Goal: Task Accomplishment & Management: Manage account settings

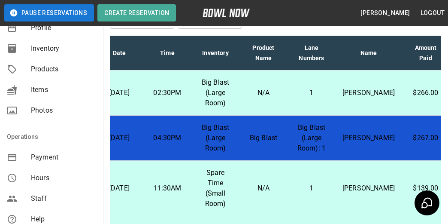
scroll to position [129, 0]
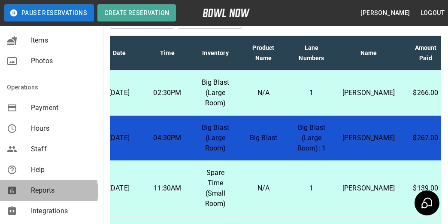
click at [46, 191] on span "Reports" at bounding box center [63, 190] width 65 height 10
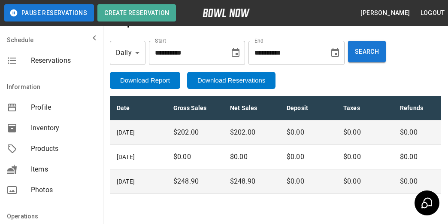
scroll to position [43, 0]
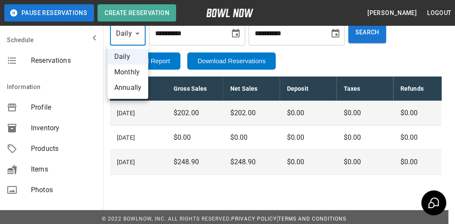
click at [138, 36] on body "**********" at bounding box center [227, 92] width 455 height 270
click at [135, 90] on li "Annually" at bounding box center [127, 87] width 41 height 15
type input "******"
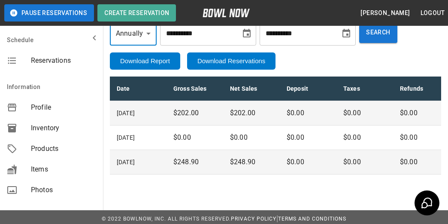
click at [252, 36] on icon "Choose date, selected date is Oct 1, 2025" at bounding box center [247, 33] width 10 height 10
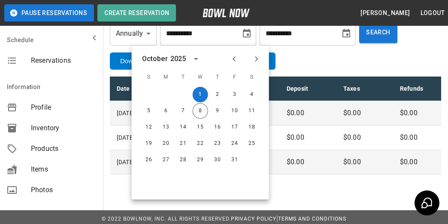
click at [233, 61] on icon "Previous month" at bounding box center [234, 59] width 10 height 10
click at [167, 94] on button "1" at bounding box center [165, 94] width 15 height 15
type input "**********"
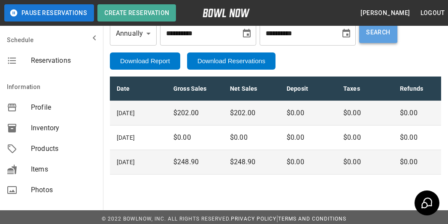
click at [397, 39] on button "Search" at bounding box center [378, 31] width 38 height 21
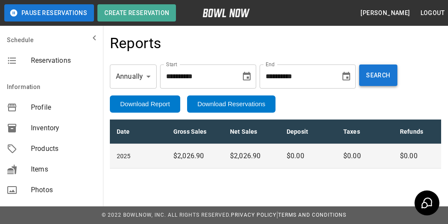
scroll to position [4, 0]
click at [424, 12] on button "Logout" at bounding box center [432, 13] width 31 height 16
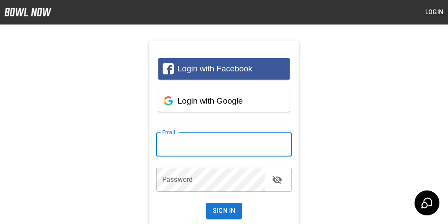
click at [241, 146] on input "email" at bounding box center [224, 144] width 136 height 24
type input "**********"
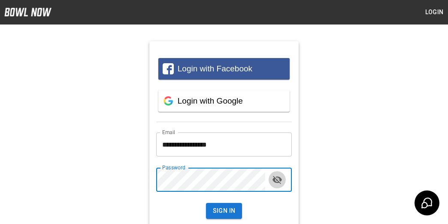
click at [271, 177] on button "toggle password visibility" at bounding box center [277, 179] width 17 height 17
click at [206, 203] on button "Sign In" at bounding box center [224, 211] width 36 height 16
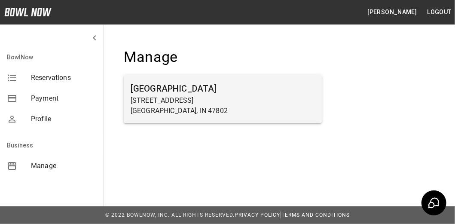
click at [161, 100] on p "600 E Springhill Dr" at bounding box center [222, 100] width 184 height 10
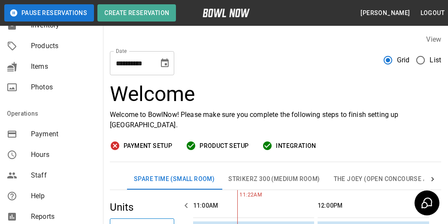
scroll to position [129, 0]
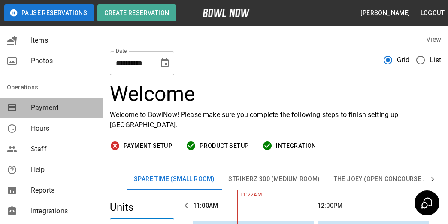
click at [59, 106] on span "Payment" at bounding box center [63, 108] width 65 height 10
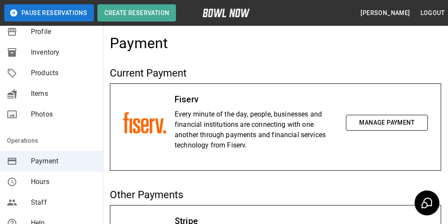
scroll to position [129, 0]
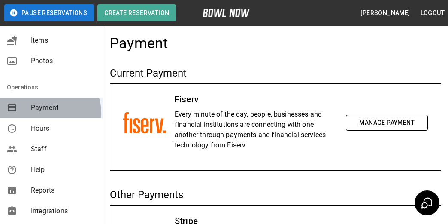
click at [49, 112] on span "Payment" at bounding box center [63, 108] width 65 height 10
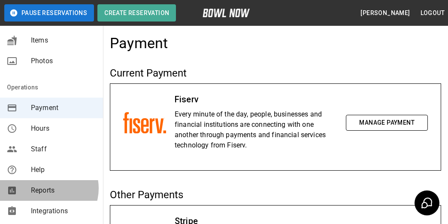
click at [48, 188] on span "Reports" at bounding box center [63, 190] width 65 height 10
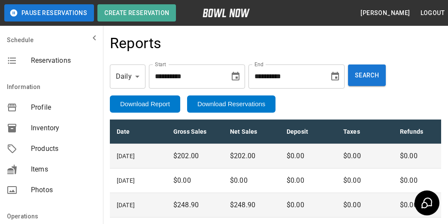
click at [237, 79] on icon "Choose date, selected date is Oct 1, 2025" at bounding box center [236, 76] width 8 height 9
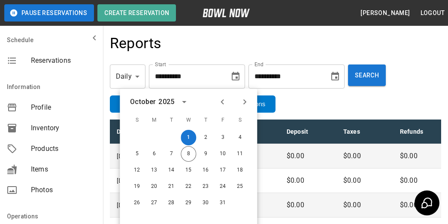
click at [221, 104] on icon "Previous month" at bounding box center [222, 102] width 10 height 10
click at [156, 138] on button "1" at bounding box center [153, 137] width 15 height 15
type input "**********"
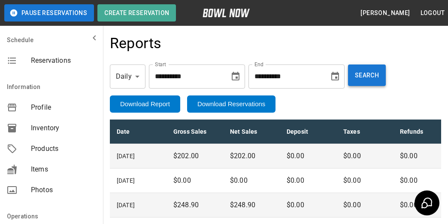
click at [374, 78] on button "Search" at bounding box center [367, 74] width 38 height 21
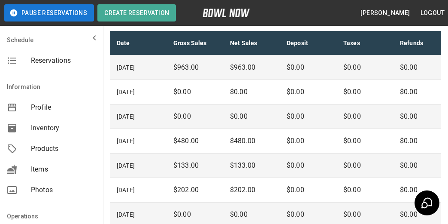
scroll to position [45, 0]
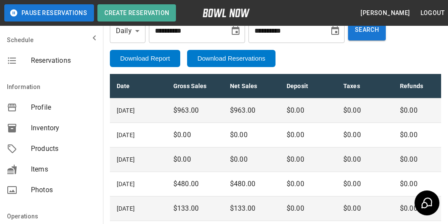
click at [89, 39] on icon "mailbox folders" at bounding box center [94, 38] width 10 height 10
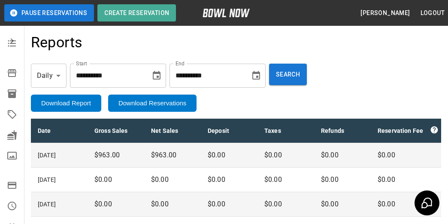
scroll to position [0, 0]
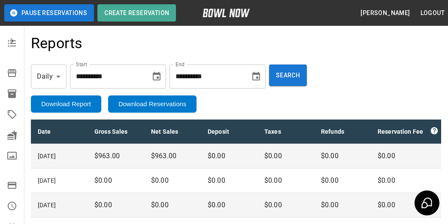
click at [11, 41] on icon "mailbox folders" at bounding box center [12, 41] width 10 height 10
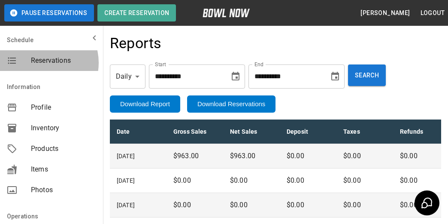
click at [43, 63] on span "Reservations" at bounding box center [63, 60] width 65 height 10
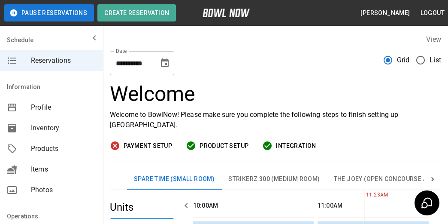
scroll to position [0, 124]
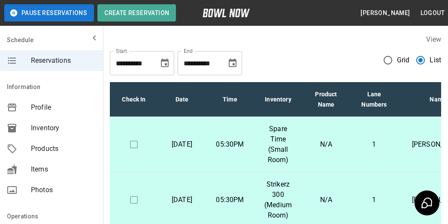
click at [89, 35] on icon "mailbox folders" at bounding box center [94, 38] width 10 height 10
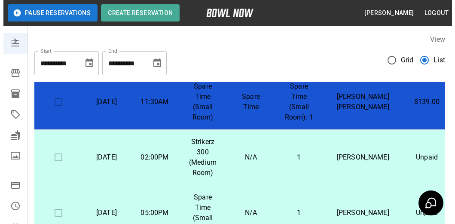
scroll to position [386, 0]
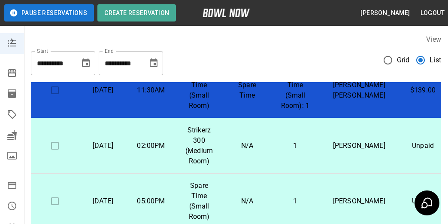
click at [120, 149] on p "Sunday, October 12th" at bounding box center [103, 145] width 34 height 10
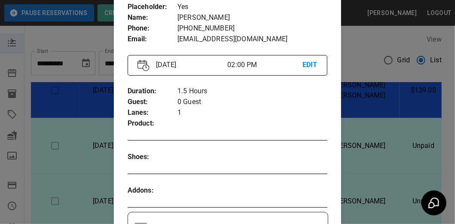
scroll to position [14, 0]
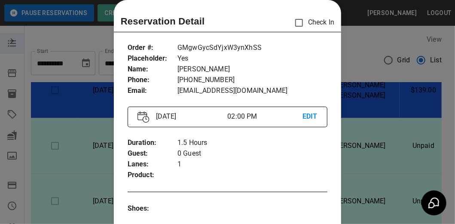
click at [308, 116] on p "EDIT" at bounding box center [309, 116] width 15 height 11
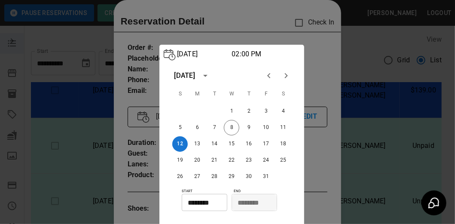
click at [306, 72] on div at bounding box center [227, 112] width 455 height 224
click at [319, 94] on div at bounding box center [227, 112] width 455 height 224
click at [363, 120] on div at bounding box center [227, 112] width 455 height 224
click at [201, 200] on input "********" at bounding box center [201, 202] width 39 height 17
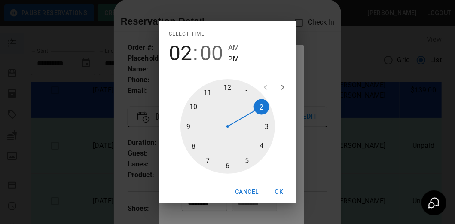
click at [283, 189] on button "OK" at bounding box center [278, 192] width 27 height 16
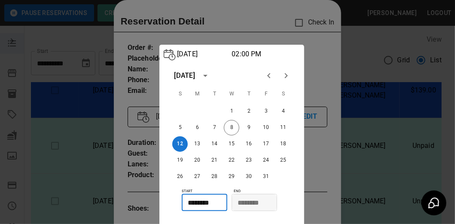
click at [309, 189] on div at bounding box center [227, 112] width 455 height 224
click at [315, 167] on div at bounding box center [227, 112] width 455 height 224
click at [124, 90] on div at bounding box center [227, 112] width 455 height 224
click at [171, 54] on img at bounding box center [170, 55] width 12 height 12
click at [312, 154] on div at bounding box center [227, 112] width 455 height 224
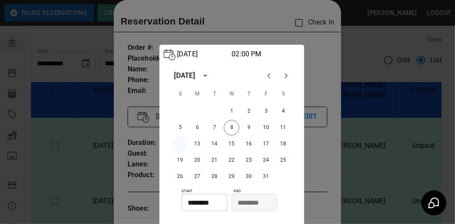
click at [176, 144] on button "12" at bounding box center [179, 143] width 15 height 15
click at [193, 143] on button "13" at bounding box center [196, 143] width 15 height 15
click at [177, 146] on button "12" at bounding box center [179, 143] width 15 height 15
click at [252, 197] on input "********" at bounding box center [250, 202] width 39 height 17
click at [208, 203] on input "********" at bounding box center [201, 202] width 39 height 17
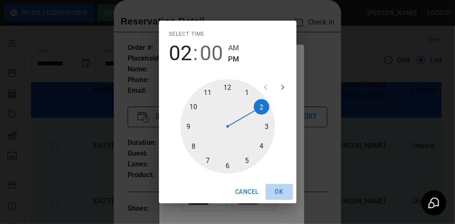
click at [276, 188] on button "OK" at bounding box center [278, 192] width 27 height 16
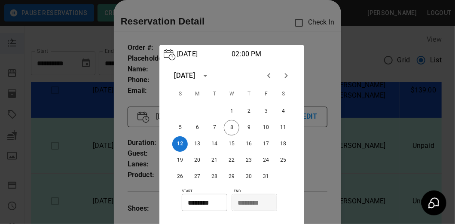
click at [385, 133] on div at bounding box center [227, 112] width 455 height 224
click at [365, 130] on div at bounding box center [227, 112] width 455 height 224
click at [210, 77] on icon "calendar view is open, switch to year view" at bounding box center [205, 75] width 10 height 10
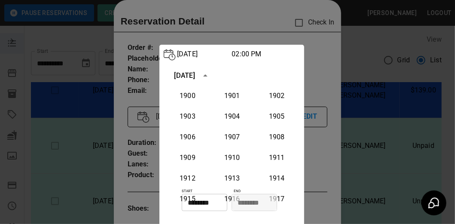
scroll to position [795, 0]
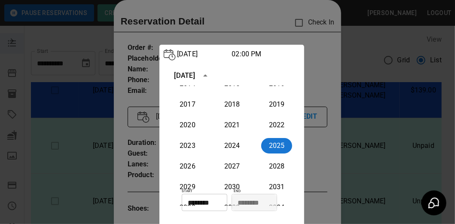
click at [210, 77] on icon "year view is open, switch to calendar view" at bounding box center [205, 75] width 10 height 10
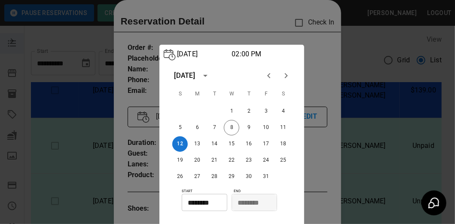
click at [348, 167] on div at bounding box center [227, 112] width 455 height 224
click at [321, 130] on div at bounding box center [227, 112] width 455 height 224
click at [303, 23] on div at bounding box center [227, 112] width 455 height 224
click at [316, 177] on div at bounding box center [227, 112] width 455 height 224
click at [261, 195] on input "********" at bounding box center [250, 202] width 39 height 17
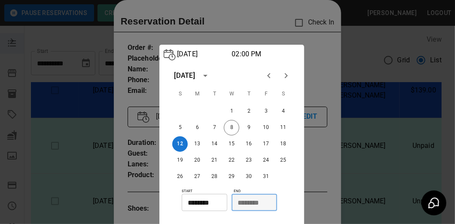
click at [241, 201] on input "********" at bounding box center [250, 202] width 39 height 17
click at [221, 200] on input "********" at bounding box center [201, 202] width 39 height 17
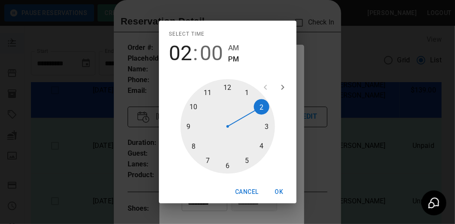
click at [275, 190] on button "OK" at bounding box center [278, 192] width 27 height 16
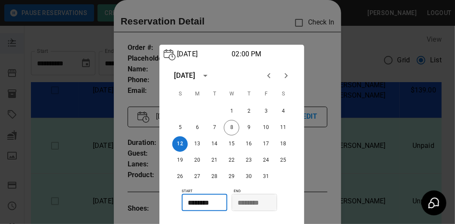
click at [252, 202] on input "********" at bounding box center [250, 202] width 39 height 17
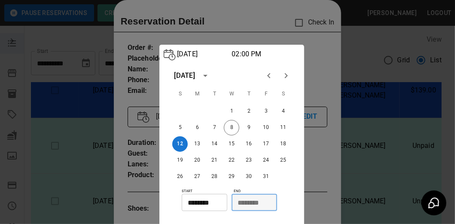
click at [206, 198] on input "********" at bounding box center [201, 202] width 39 height 17
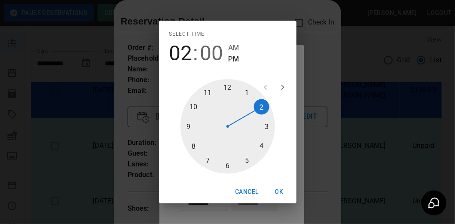
click at [234, 188] on button "Cancel" at bounding box center [246, 192] width 30 height 16
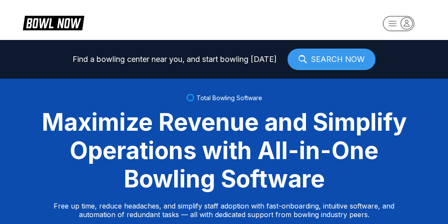
click at [390, 25] on rect "button" at bounding box center [398, 23] width 31 height 15
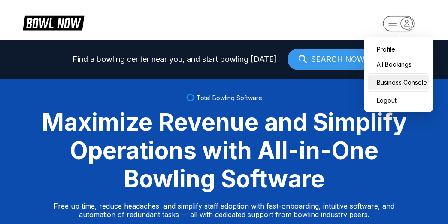
click at [397, 78] on div "Business Console" at bounding box center [398, 82] width 61 height 15
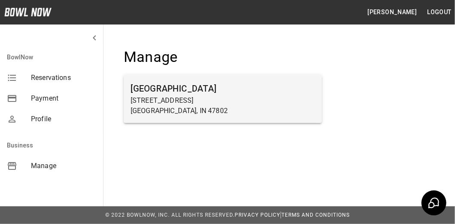
click at [192, 101] on p "600 E Springhill Dr" at bounding box center [222, 100] width 184 height 10
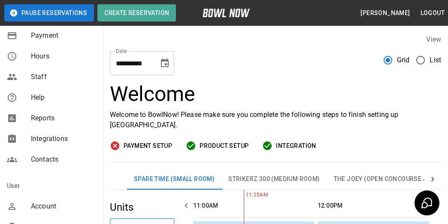
scroll to position [215, 0]
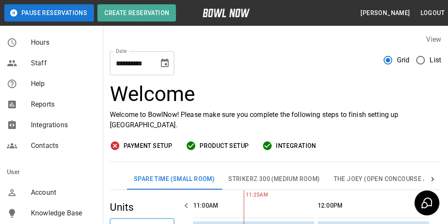
click at [46, 106] on span "Reports" at bounding box center [63, 104] width 65 height 10
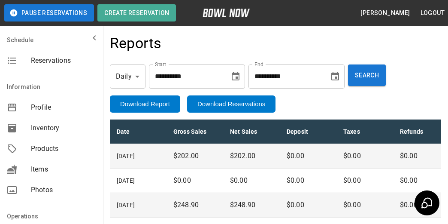
click at [236, 77] on icon "Choose date, selected date is Oct 1, 2025" at bounding box center [236, 76] width 10 height 10
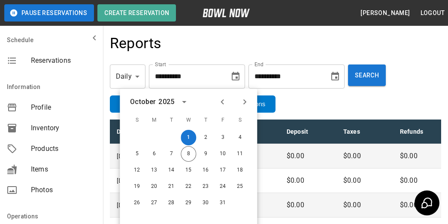
click at [229, 98] on button "Previous month" at bounding box center [222, 101] width 15 height 15
click at [152, 139] on button "1" at bounding box center [153, 137] width 15 height 15
type input "**********"
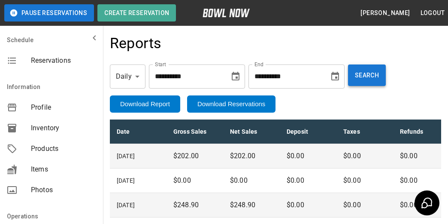
click at [380, 81] on button "Search" at bounding box center [367, 74] width 38 height 21
click at [148, 103] on button "Download Report" at bounding box center [145, 103] width 70 height 17
click at [170, 104] on button "Download Report" at bounding box center [145, 103] width 70 height 17
click at [176, 105] on button "Download Report" at bounding box center [145, 103] width 70 height 17
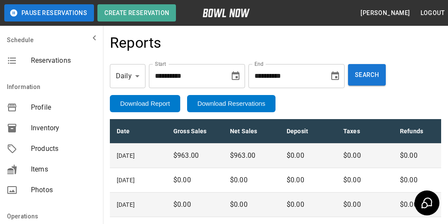
scroll to position [43, 0]
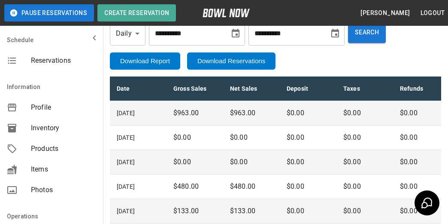
click at [89, 36] on icon "mailbox folders" at bounding box center [94, 38] width 10 height 10
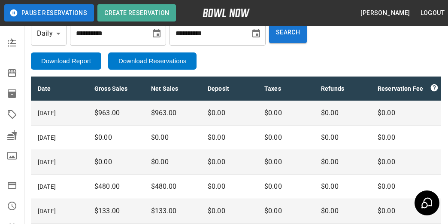
click at [7, 41] on icon "mailbox folders" at bounding box center [12, 41] width 10 height 10
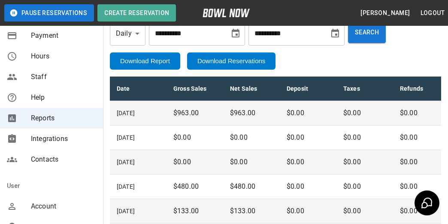
scroll to position [215, 0]
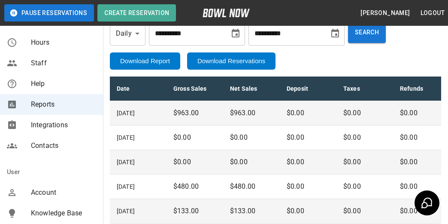
click at [58, 127] on span "Integrations" at bounding box center [63, 125] width 65 height 10
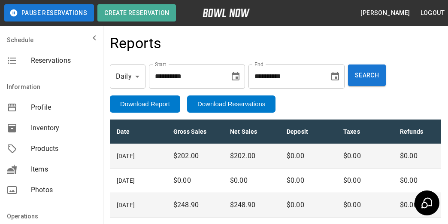
click at [241, 76] on icon "Choose date, selected date is Oct 1, 2025" at bounding box center [236, 76] width 10 height 10
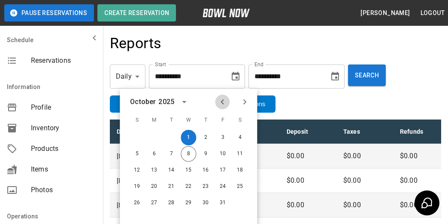
click at [220, 103] on icon "Previous month" at bounding box center [222, 102] width 10 height 10
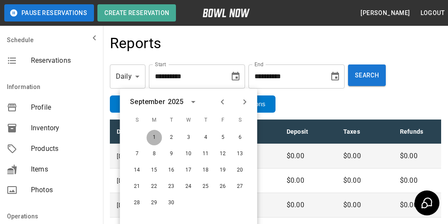
click at [153, 139] on button "1" at bounding box center [153, 137] width 15 height 15
type input "**********"
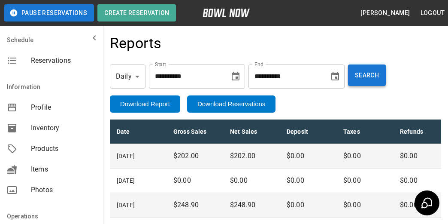
click at [376, 76] on button "Search" at bounding box center [367, 74] width 38 height 21
click at [89, 40] on icon "mailbox folders" at bounding box center [94, 38] width 10 height 10
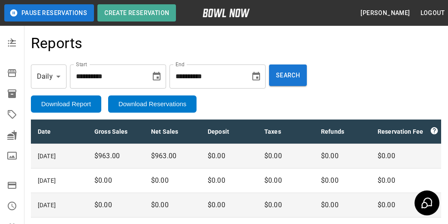
click at [81, 105] on button "Download Report" at bounding box center [66, 103] width 70 height 17
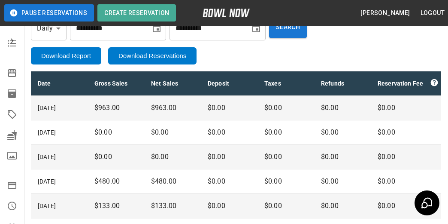
scroll to position [45, 0]
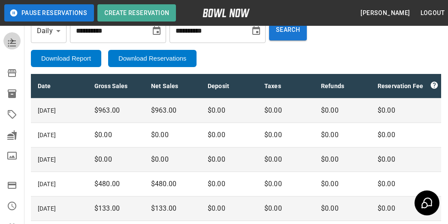
click at [7, 39] on icon "mailbox folders" at bounding box center [12, 41] width 10 height 10
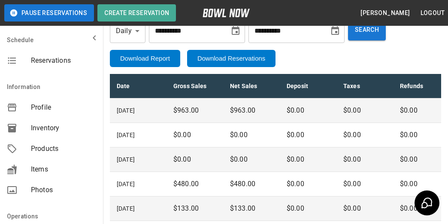
click at [245, 60] on button "Download Reservations" at bounding box center [231, 58] width 88 height 17
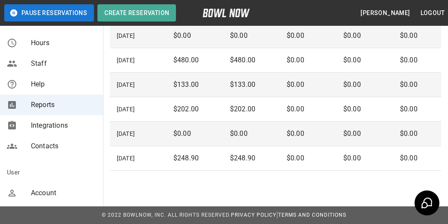
scroll to position [215, 0]
click at [47, 84] on span "Help" at bounding box center [63, 84] width 65 height 10
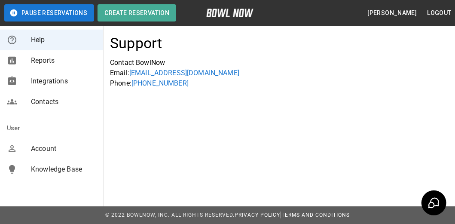
scroll to position [260, 0]
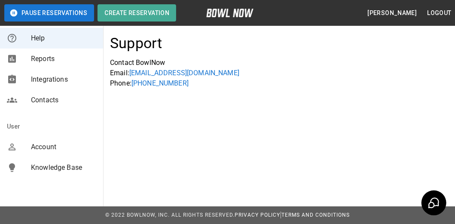
click at [74, 163] on span "Knowledge Base" at bounding box center [63, 167] width 65 height 10
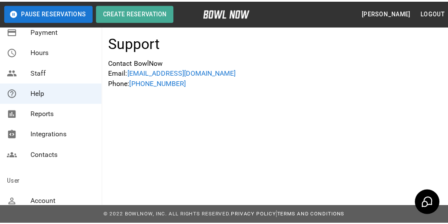
scroll to position [131, 0]
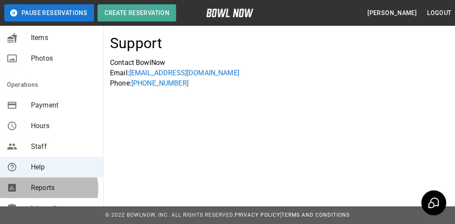
click at [46, 188] on span "Reports" at bounding box center [63, 187] width 65 height 10
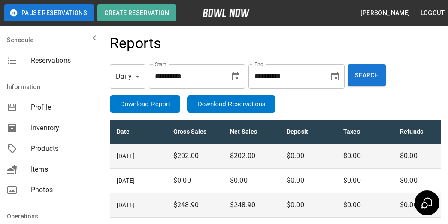
click at [241, 79] on icon "Choose date, selected date is Oct 1, 2025" at bounding box center [236, 76] width 10 height 10
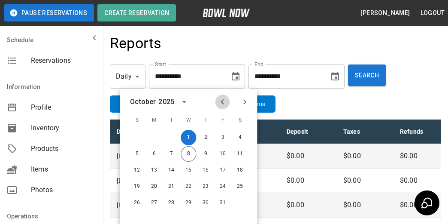
click at [224, 102] on icon "Previous month" at bounding box center [222, 102] width 10 height 10
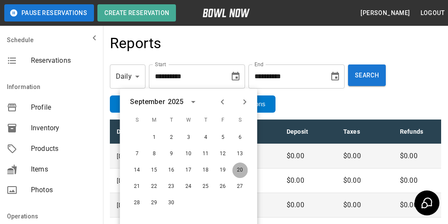
click at [240, 171] on button "20" at bounding box center [239, 169] width 15 height 15
type input "**********"
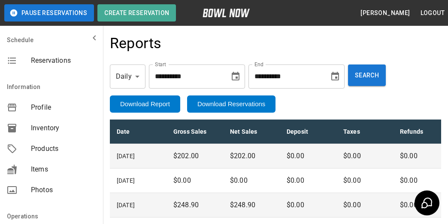
click at [89, 37] on icon "mailbox folders" at bounding box center [94, 38] width 10 height 10
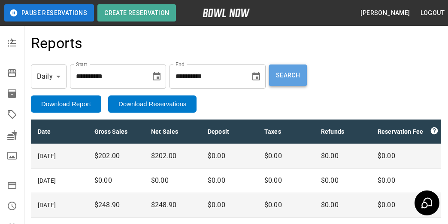
click at [307, 81] on button "Search" at bounding box center [288, 74] width 38 height 21
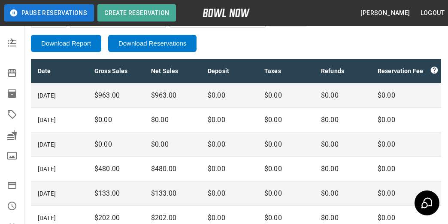
scroll to position [43, 0]
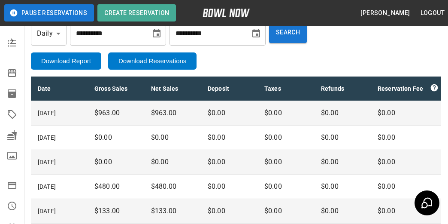
click at [162, 60] on button "Download Reservations" at bounding box center [152, 60] width 88 height 17
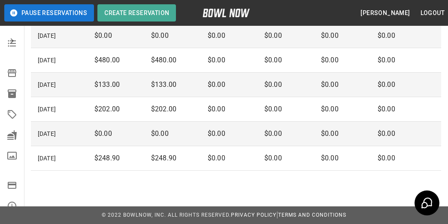
scroll to position [86, 0]
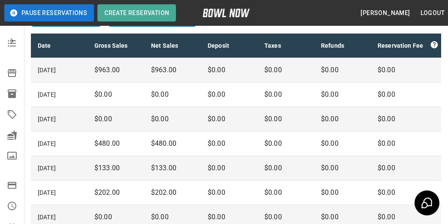
click at [11, 39] on icon "mailbox folders" at bounding box center [12, 40] width 3 height 5
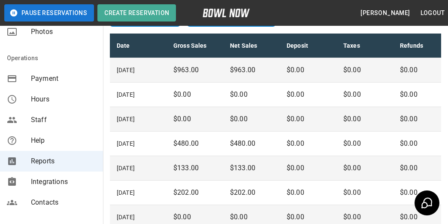
scroll to position [172, 0]
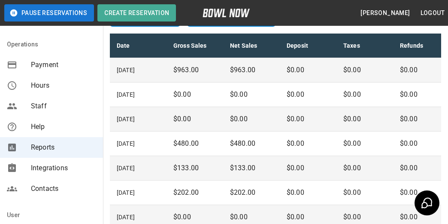
click at [54, 146] on span "Reports" at bounding box center [63, 147] width 65 height 10
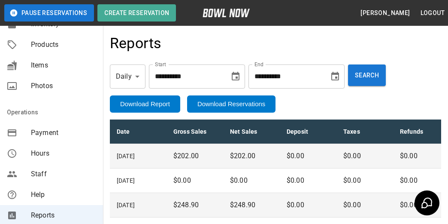
scroll to position [0, 0]
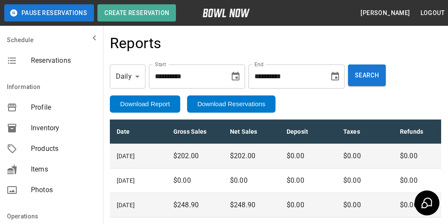
click at [49, 62] on span "Reservations" at bounding box center [63, 60] width 65 height 10
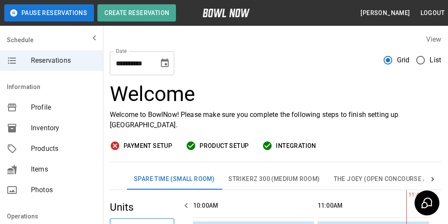
scroll to position [0, 124]
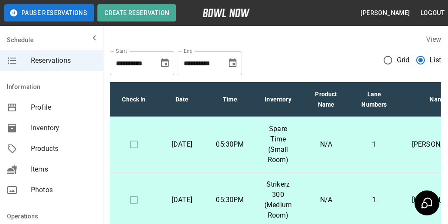
click at [91, 37] on icon "mailbox folders" at bounding box center [94, 38] width 10 height 10
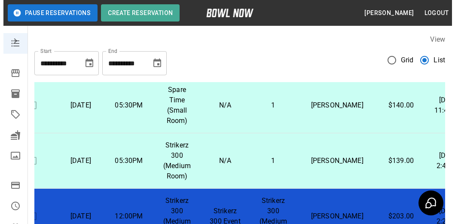
scroll to position [86, 26]
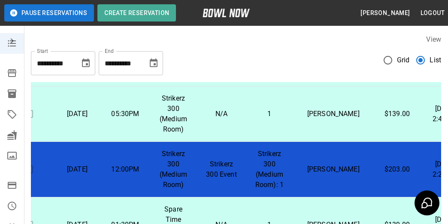
click at [231, 162] on p "Strikerz 300 Event" at bounding box center [221, 169] width 34 height 21
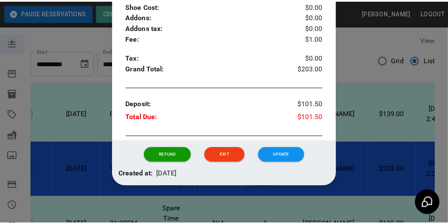
scroll to position [360, 0]
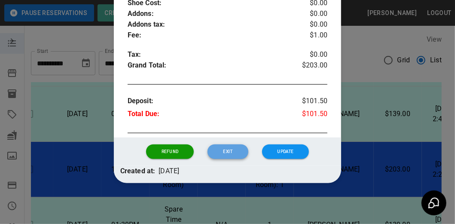
click at [225, 150] on button "Exit" at bounding box center [227, 151] width 40 height 15
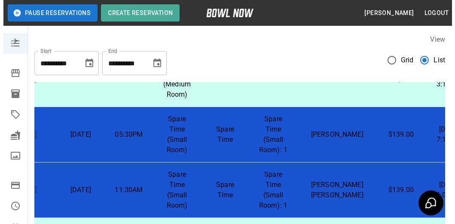
scroll to position [300, 26]
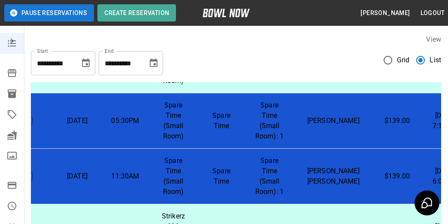
click at [232, 125] on p "Spare Time" at bounding box center [221, 120] width 34 height 21
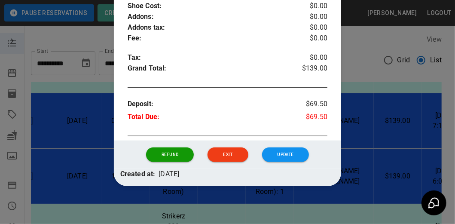
scroll to position [360, 0]
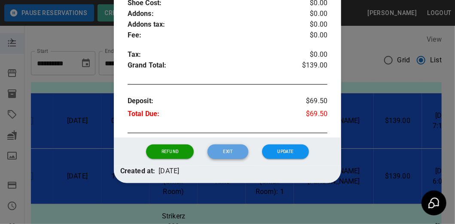
click at [234, 151] on button "Exit" at bounding box center [227, 151] width 40 height 15
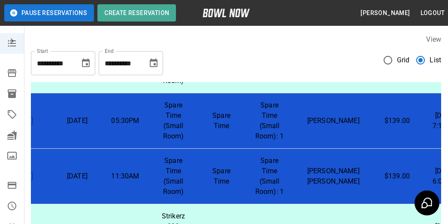
click at [243, 131] on td "Spare Time" at bounding box center [221, 120] width 48 height 55
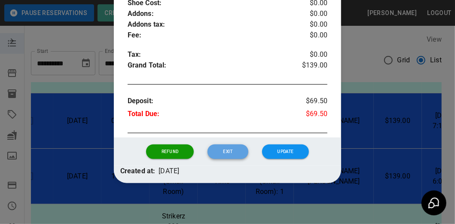
click at [217, 149] on button "Exit" at bounding box center [227, 151] width 40 height 15
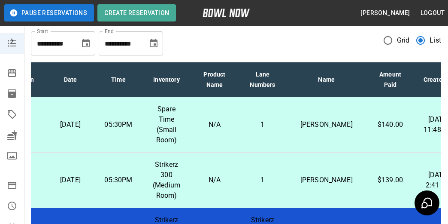
scroll to position [0, 0]
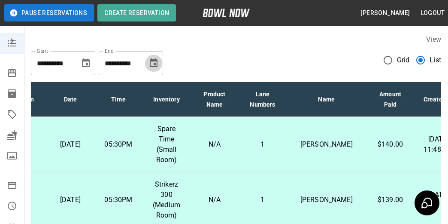
click at [158, 62] on icon "Choose date, selected date is Nov 8, 2025" at bounding box center [154, 63] width 10 height 10
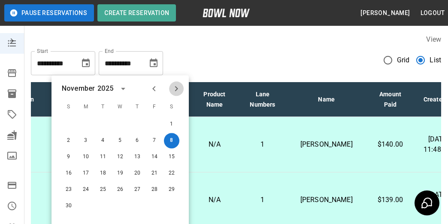
click at [175, 91] on icon "Next month" at bounding box center [176, 88] width 10 height 10
click at [112, 190] on button "31" at bounding box center [119, 189] width 15 height 15
type input "**********"
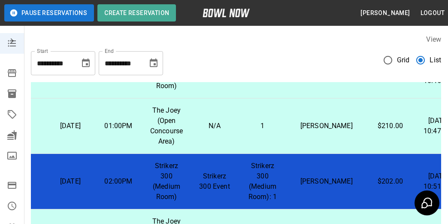
scroll to position [252, 0]
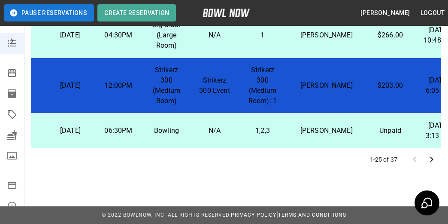
click at [428, 156] on icon "Go to next page" at bounding box center [432, 159] width 10 height 10
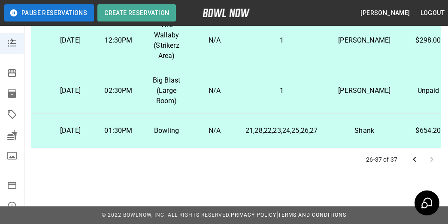
click at [414, 161] on icon "Go to previous page" at bounding box center [414, 159] width 10 height 10
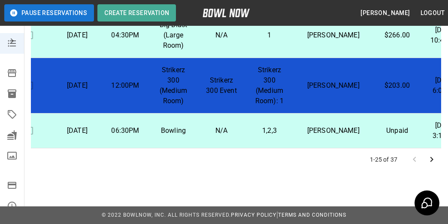
click at [432, 159] on icon "Go to next page" at bounding box center [432, 159] width 10 height 10
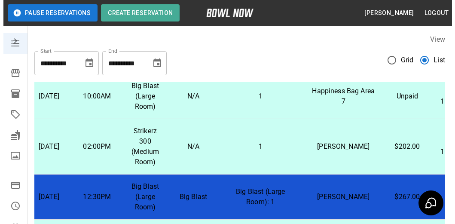
scroll to position [86, 58]
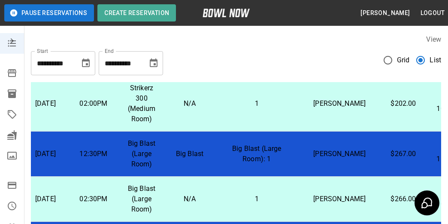
click at [283, 147] on p "Big Blast (Large Room): 1" at bounding box center [257, 153] width 72 height 21
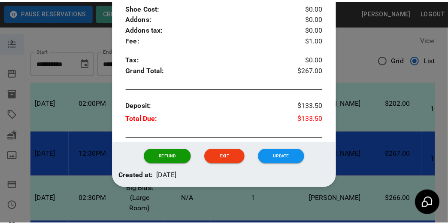
scroll to position [360, 0]
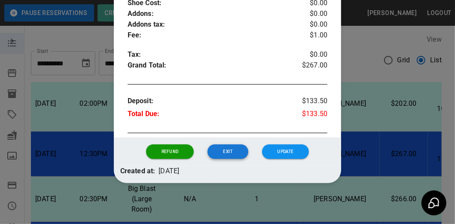
click at [230, 149] on button "Exit" at bounding box center [227, 151] width 40 height 15
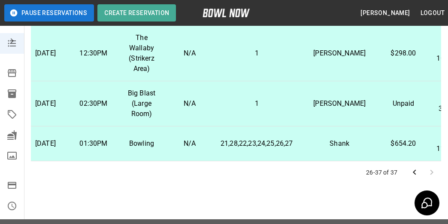
scroll to position [252, 0]
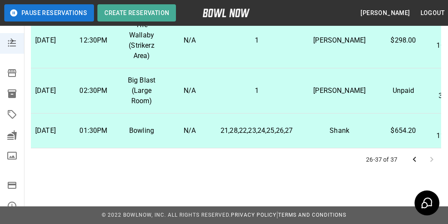
click at [415, 160] on icon "Go to previous page" at bounding box center [414, 159] width 3 height 5
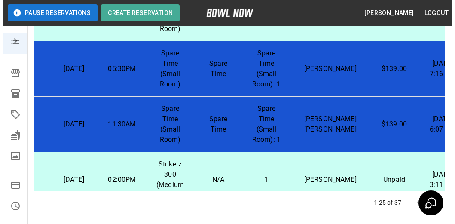
scroll to position [100, 33]
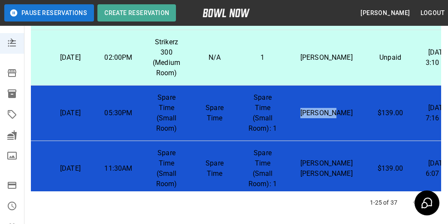
click at [300, 113] on p "Jennifer Pearce" at bounding box center [327, 113] width 66 height 10
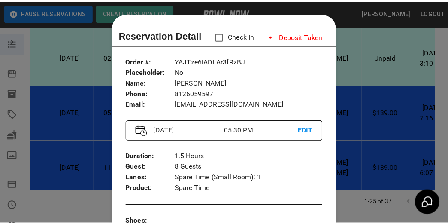
scroll to position [14, 0]
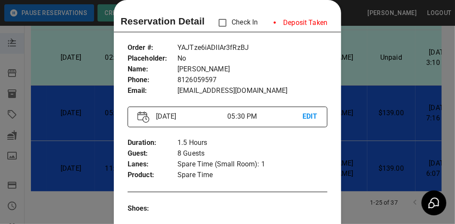
drag, startPoint x: 300, startPoint y: 113, endPoint x: 282, endPoint y: 149, distance: 41.1
click at [282, 149] on p "8 Guests" at bounding box center [252, 153] width 150 height 11
click at [352, 142] on div at bounding box center [227, 112] width 455 height 224
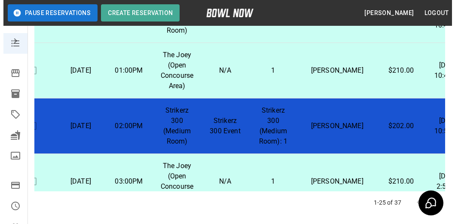
scroll to position [915, 26]
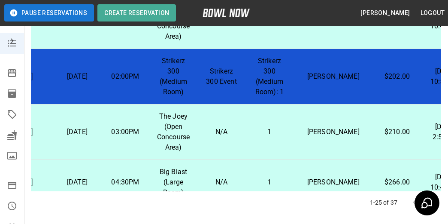
click at [294, 104] on td "Strikerz 300 (Medium Room): 1" at bounding box center [270, 76] width 48 height 55
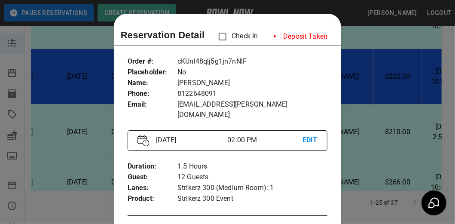
scroll to position [14, 0]
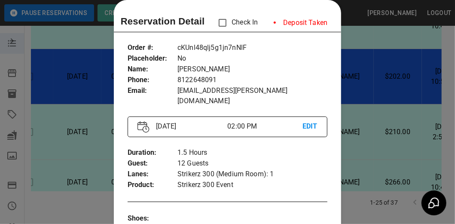
click at [354, 145] on div at bounding box center [227, 112] width 455 height 224
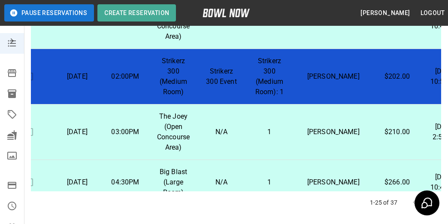
click at [312, 137] on p "Walden" at bounding box center [333, 132] width 66 height 10
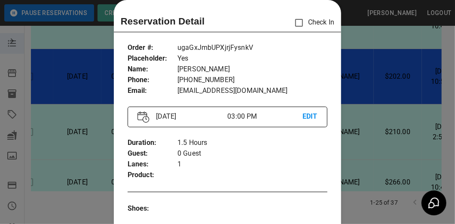
click at [358, 126] on div at bounding box center [227, 112] width 455 height 224
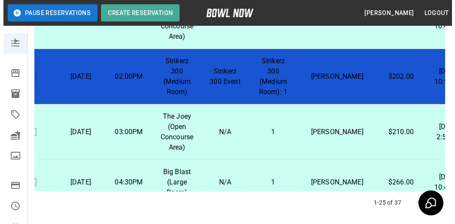
scroll to position [872, 26]
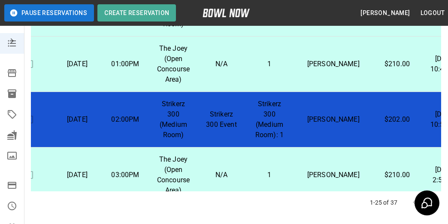
click at [326, 87] on td "Jackson" at bounding box center [334, 63] width 80 height 55
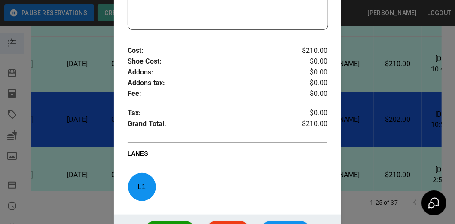
scroll to position [379, 0]
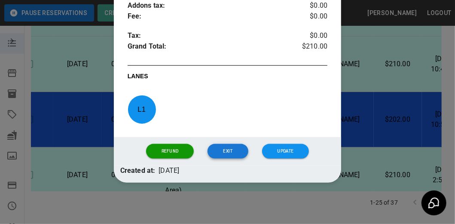
click at [233, 148] on button "Exit" at bounding box center [227, 151] width 40 height 15
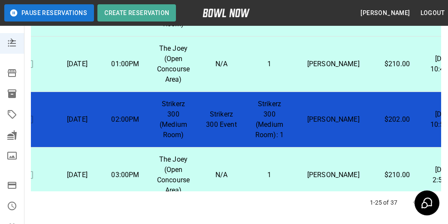
click at [261, 69] on p "1" at bounding box center [269, 64] width 34 height 10
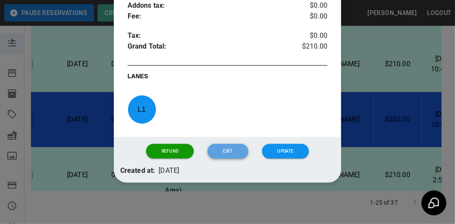
click at [233, 149] on button "Exit" at bounding box center [227, 151] width 40 height 15
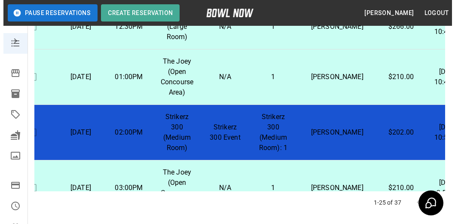
scroll to position [872, 26]
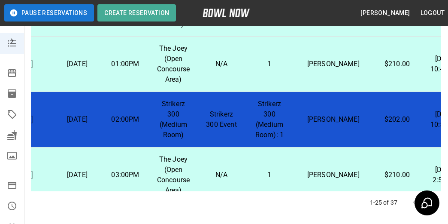
click at [207, 130] on p "Strikerz 300 Event" at bounding box center [221, 119] width 34 height 21
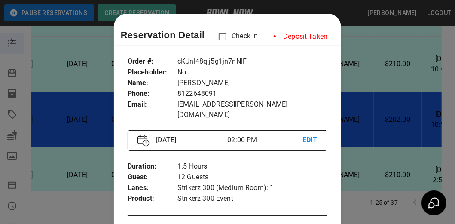
scroll to position [14, 0]
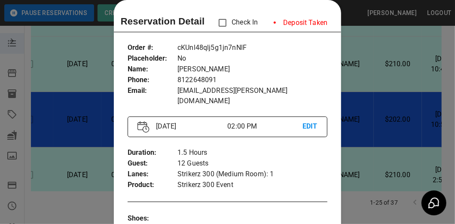
click at [346, 124] on div at bounding box center [227, 112] width 455 height 224
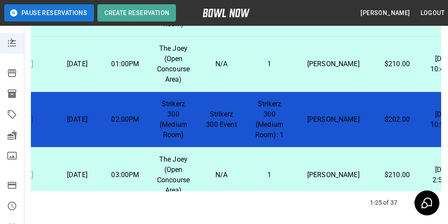
click at [343, 124] on td "ELISHA WALDEN" at bounding box center [334, 119] width 80 height 55
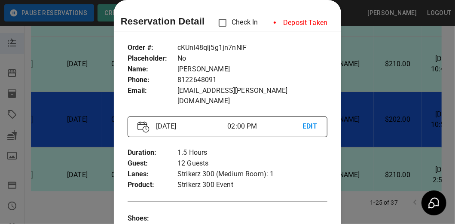
click at [343, 124] on div at bounding box center [227, 112] width 455 height 224
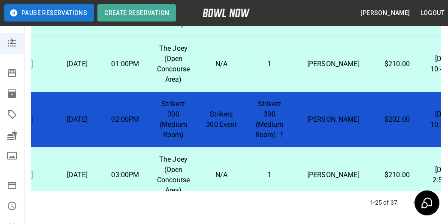
click at [343, 124] on td "ELISHA WALDEN" at bounding box center [334, 119] width 80 height 55
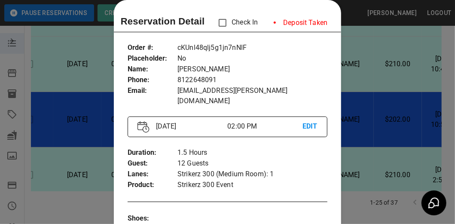
click at [344, 124] on div at bounding box center [227, 112] width 455 height 224
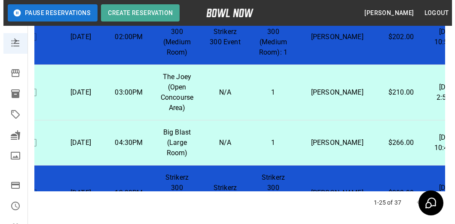
scroll to position [958, 26]
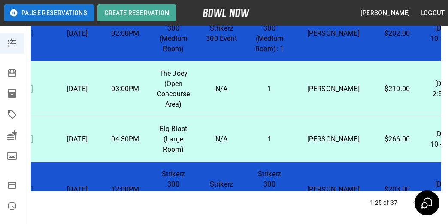
click at [300, 104] on td "Walden" at bounding box center [334, 88] width 80 height 55
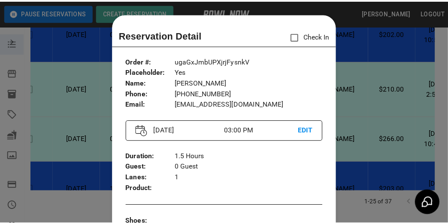
scroll to position [14, 0]
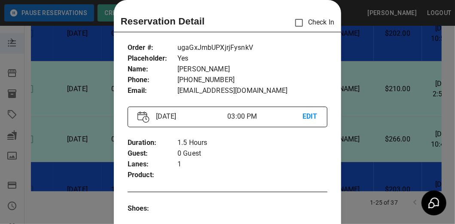
click at [354, 136] on div at bounding box center [227, 112] width 455 height 224
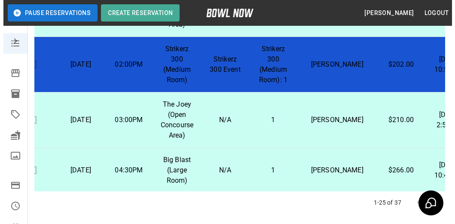
scroll to position [872, 26]
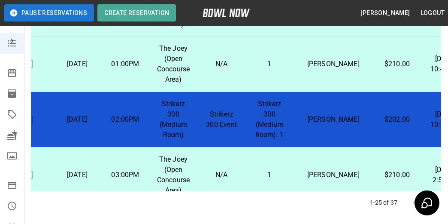
click at [255, 69] on p "1" at bounding box center [269, 64] width 34 height 10
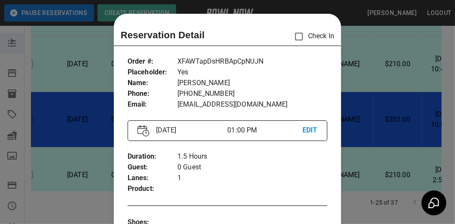
scroll to position [14, 0]
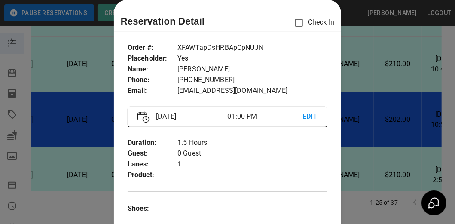
click at [376, 90] on div at bounding box center [227, 112] width 455 height 224
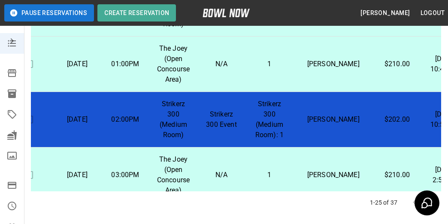
click at [265, 36] on td "1" at bounding box center [270, 13] width 48 height 45
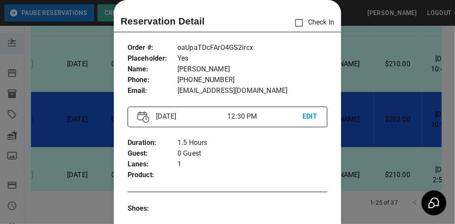
click at [364, 74] on div at bounding box center [227, 112] width 455 height 224
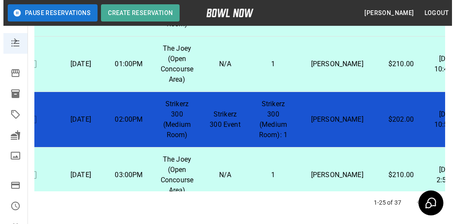
scroll to position [915, 26]
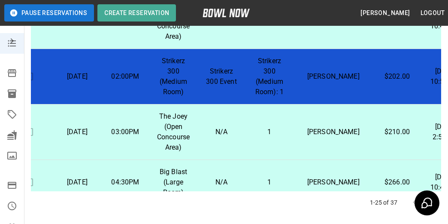
click at [307, 82] on p "ELISHA WALDEN" at bounding box center [333, 76] width 66 height 10
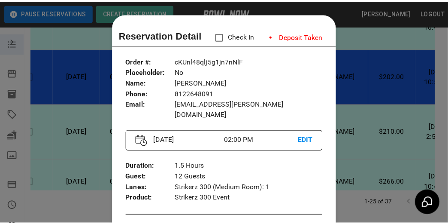
scroll to position [14, 0]
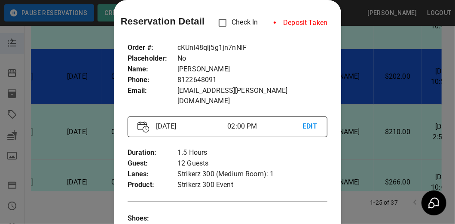
click at [376, 56] on div at bounding box center [227, 112] width 455 height 224
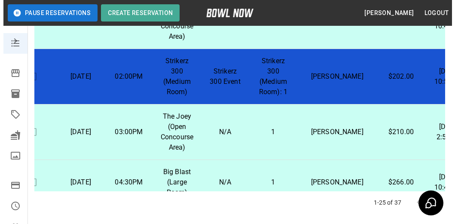
scroll to position [958, 26]
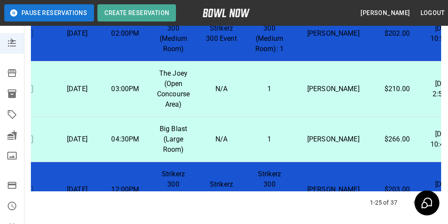
click at [315, 94] on p "Walden" at bounding box center [333, 89] width 66 height 10
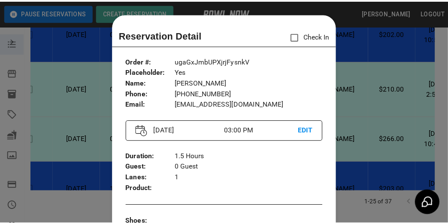
scroll to position [14, 0]
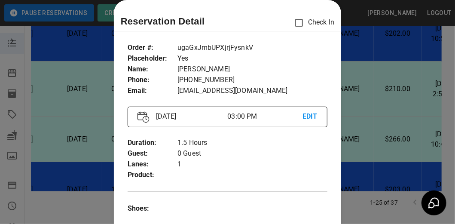
click at [355, 100] on div at bounding box center [227, 112] width 455 height 224
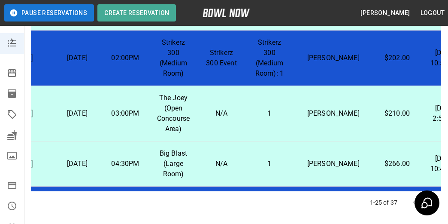
scroll to position [915, 26]
